Goal: Find contact information

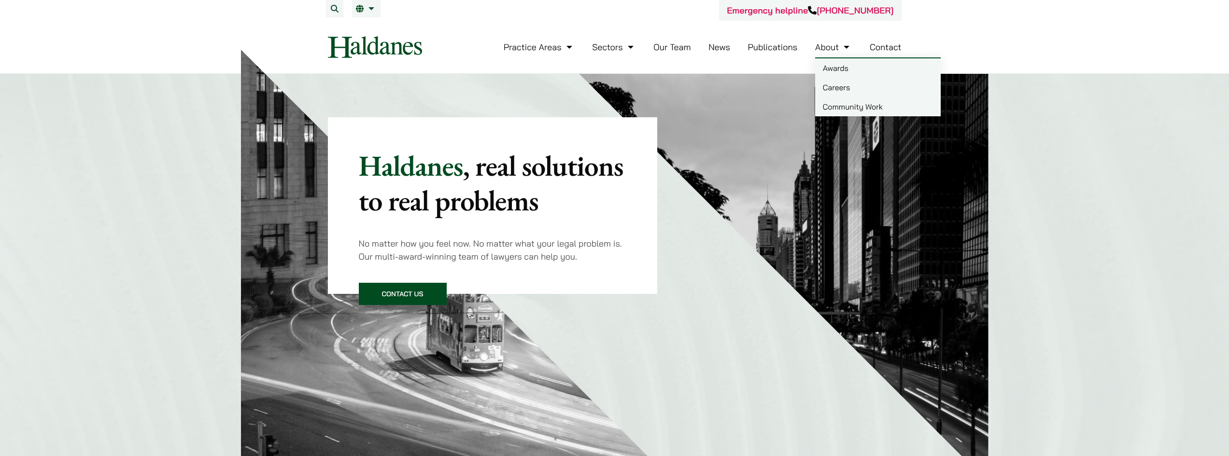
click at [883, 49] on link "Contact" at bounding box center [886, 47] width 32 height 11
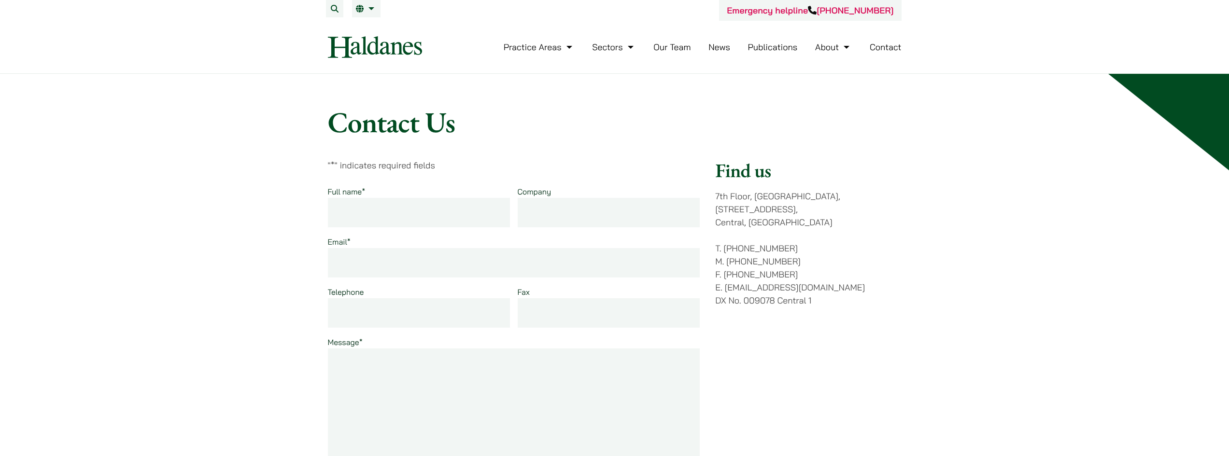
click at [879, 47] on link "Contact" at bounding box center [886, 47] width 32 height 11
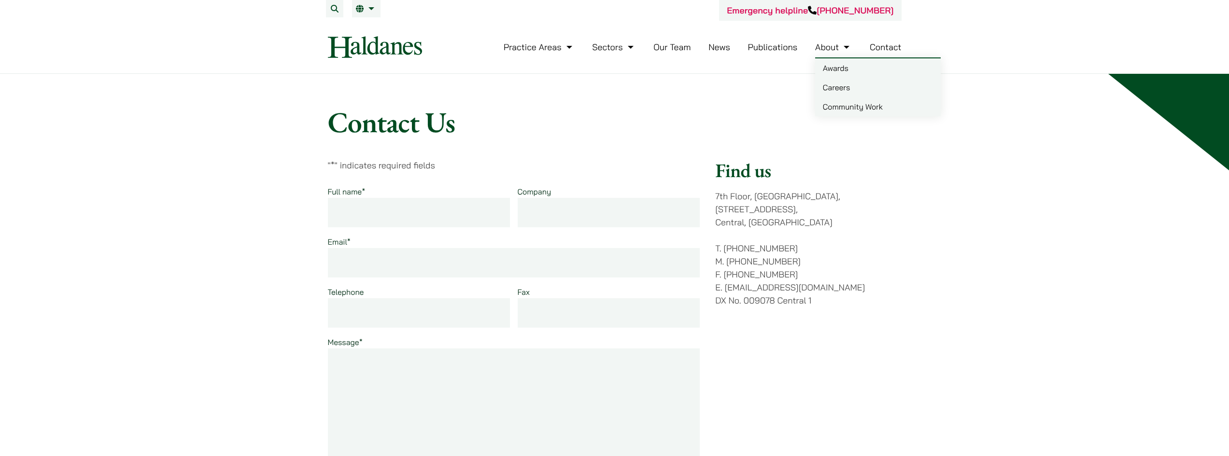
click at [830, 44] on link "About" at bounding box center [833, 47] width 37 height 11
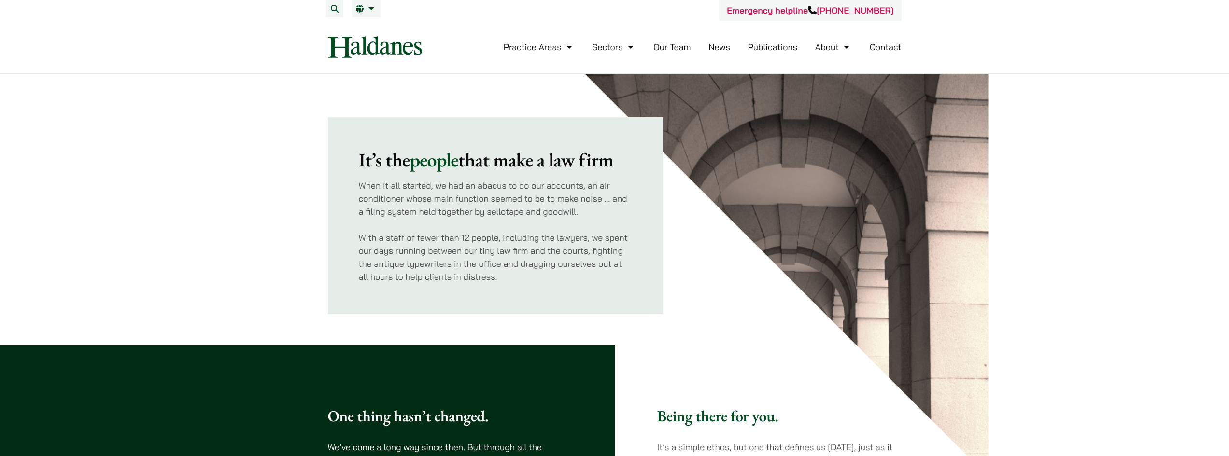
click at [386, 45] on img at bounding box center [375, 47] width 94 height 22
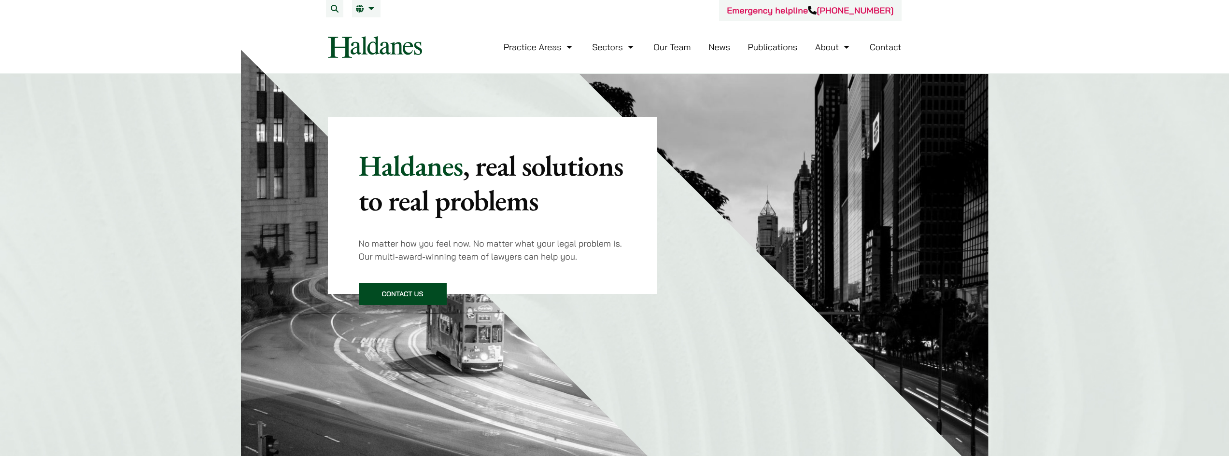
click at [773, 47] on link "Publications" at bounding box center [773, 47] width 50 height 11
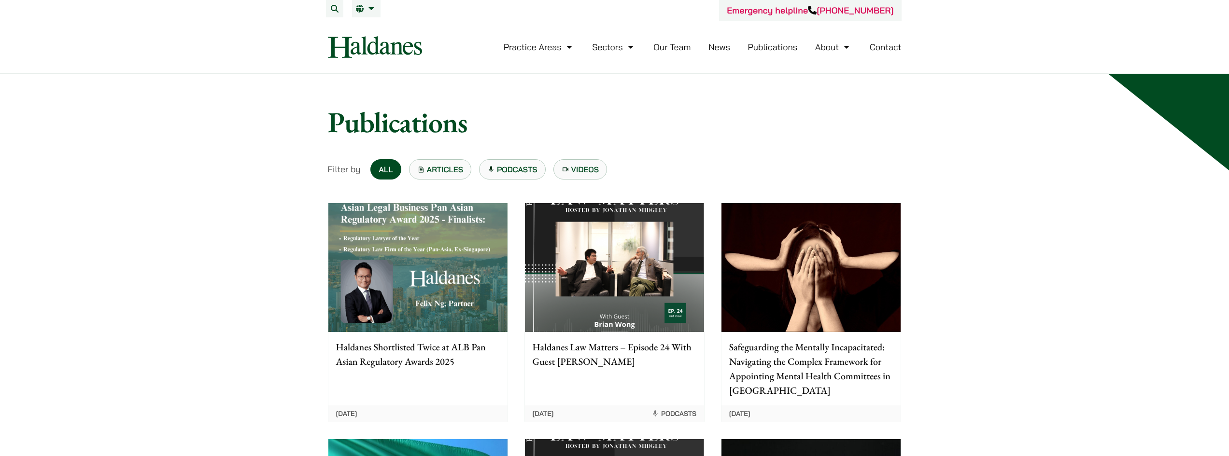
click at [781, 50] on link "Publications" at bounding box center [773, 47] width 50 height 11
click at [726, 47] on link "News" at bounding box center [720, 47] width 22 height 11
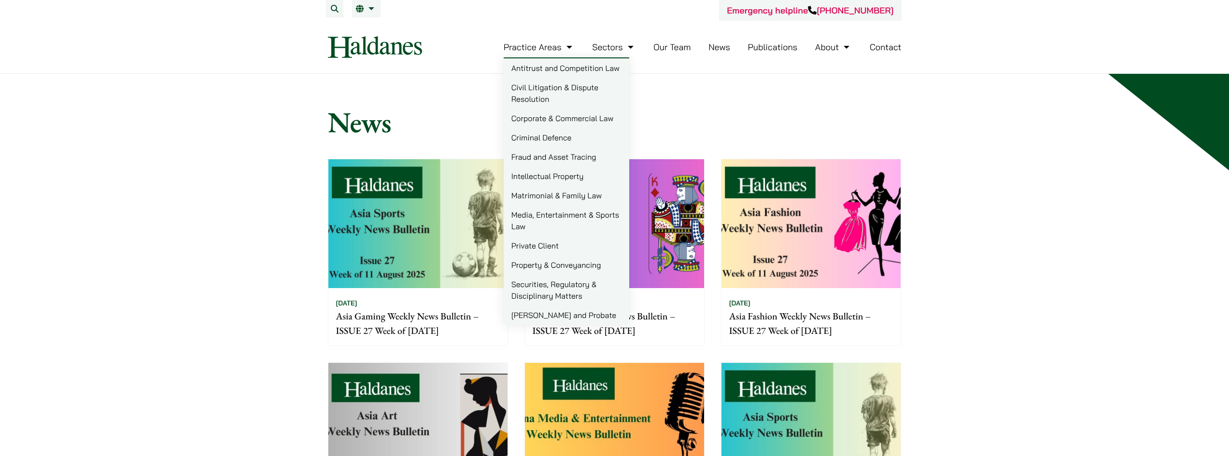
click at [413, 47] on img at bounding box center [375, 47] width 94 height 22
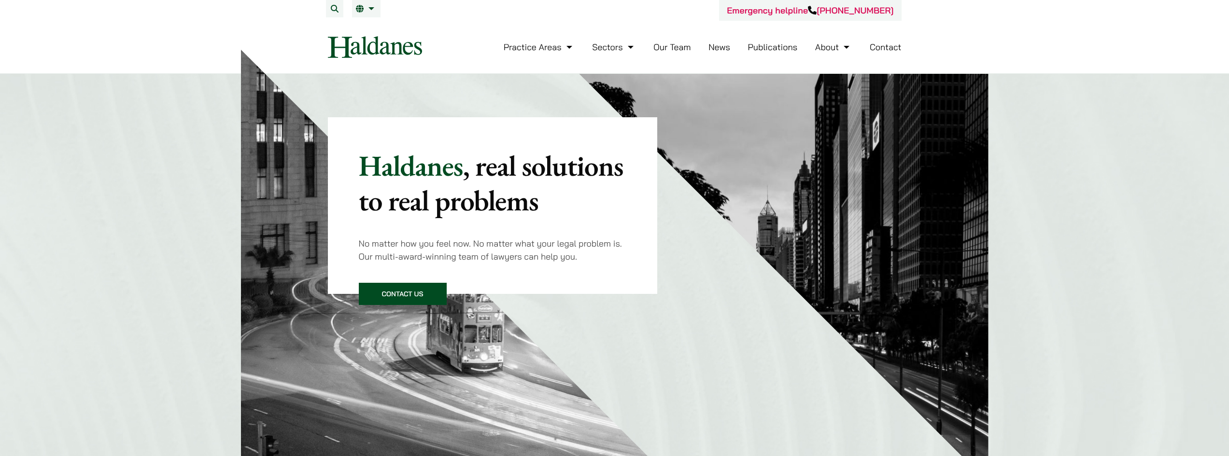
click at [414, 289] on link "Contact Us" at bounding box center [403, 294] width 88 height 22
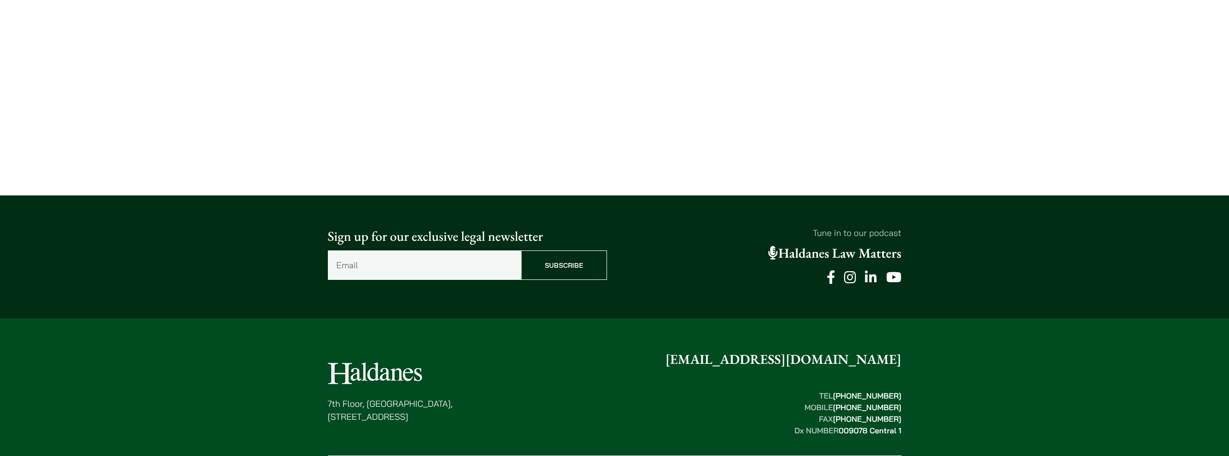
scroll to position [680, 0]
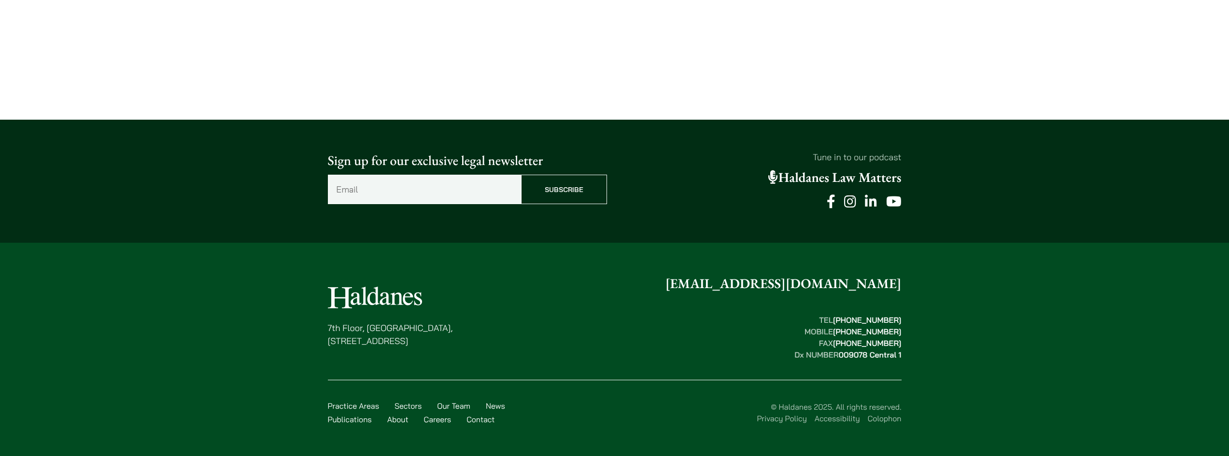
drag, startPoint x: 497, startPoint y: 341, endPoint x: 327, endPoint y: 328, distance: 170.5
click at [327, 328] on div "7th Floor, Ruttonjee House, 11 Duddell Street, Central, Hong Kong enquiries@hal…" at bounding box center [615, 354] width 609 height 160
click at [444, 350] on div "7th Floor, Ruttonjee House, 11 Duddell Street, Central, Hong Kong enquiries@hal…" at bounding box center [615, 317] width 574 height 87
drag, startPoint x: 498, startPoint y: 356, endPoint x: 326, endPoint y: 300, distance: 180.2
click at [326, 300] on div "7th Floor, Ruttonjee House, 11 Duddell Street, Central, Hong Kong enquiries@hal…" at bounding box center [615, 354] width 609 height 160
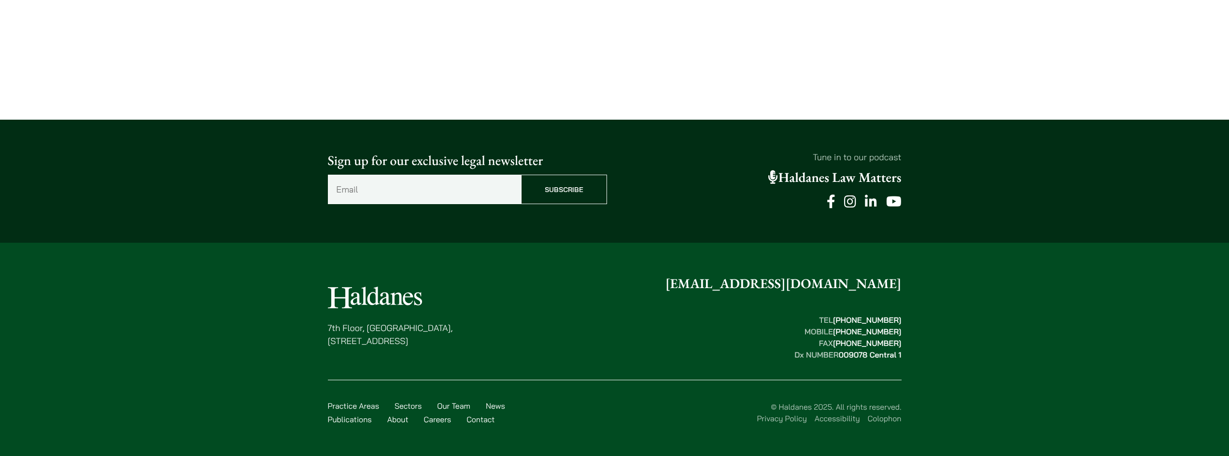
copy div "7th Floor, Ruttonjee House, 11 Duddell Street, Central, Hong Kong"
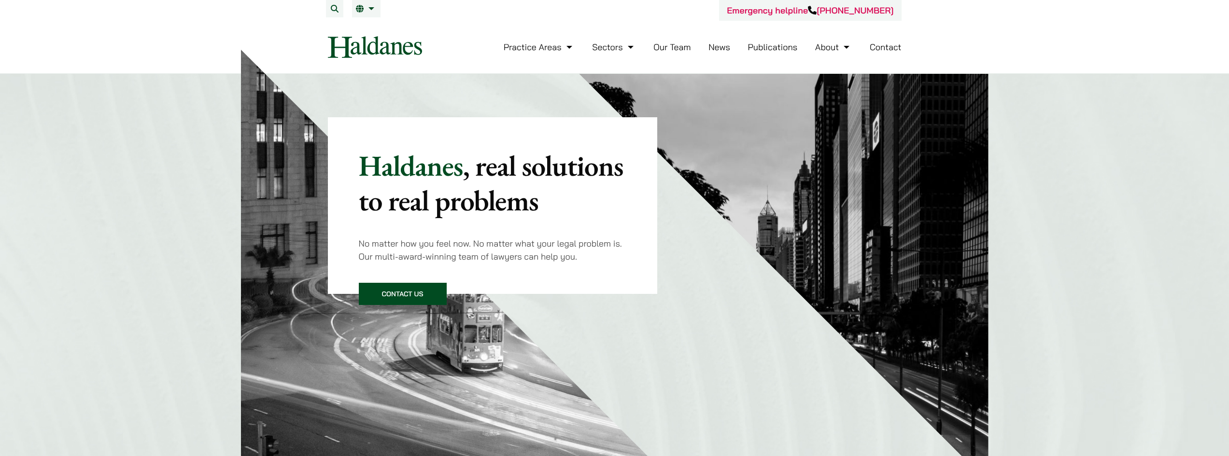
click at [897, 49] on link "Contact" at bounding box center [886, 47] width 32 height 11
